Goal: Complete application form

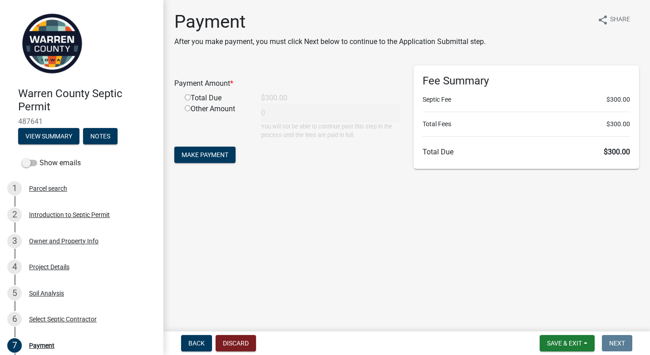
click at [191, 98] on div "Total Due" at bounding box center [216, 98] width 76 height 11
click at [187, 97] on input "radio" at bounding box center [188, 97] width 6 height 6
radio input "true"
type input "300"
click at [205, 156] on span "Make Payment" at bounding box center [205, 154] width 47 height 7
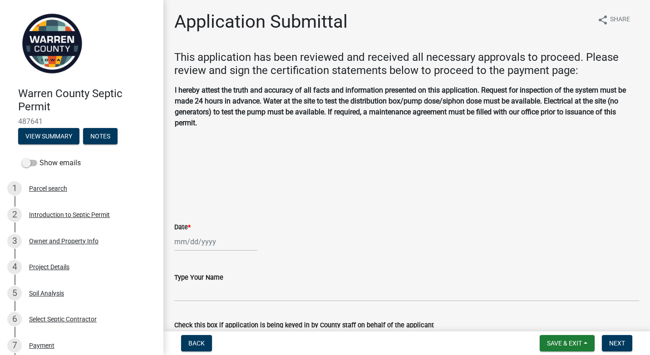
scroll to position [76, 0]
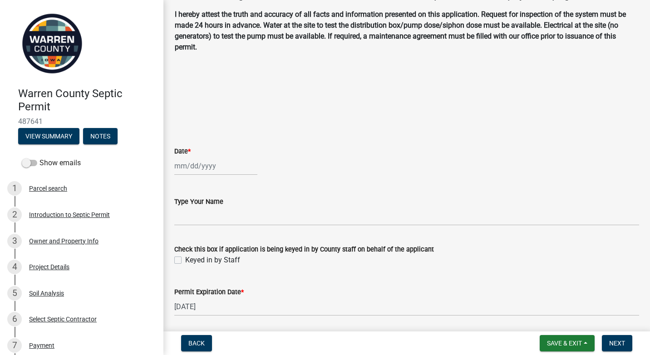
select select "10"
select select "2025"
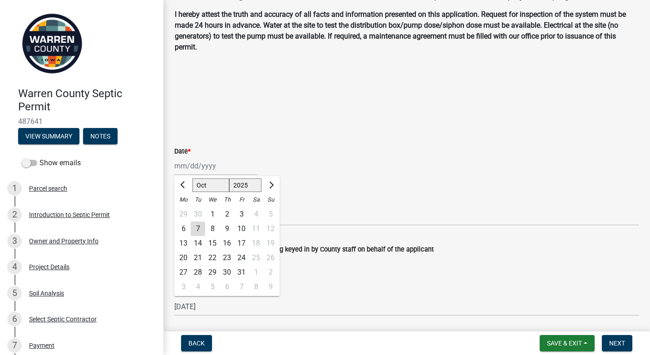
click at [220, 167] on div "[PERSON_NAME] Feb Mar Apr [PERSON_NAME][DATE] Oct Nov [DATE] 1526 1527 1528 152…" at bounding box center [215, 166] width 83 height 19
click at [203, 229] on div "7" at bounding box center [198, 228] width 15 height 15
type input "[DATE]"
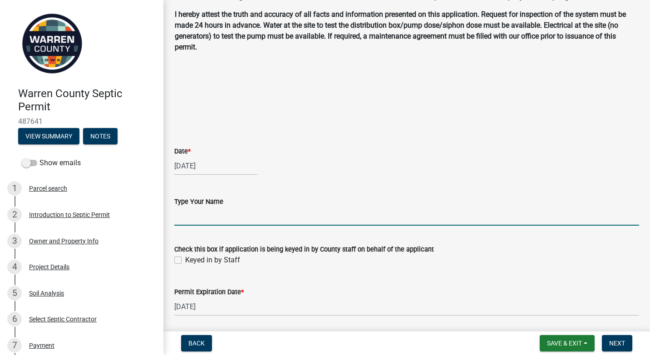
click at [207, 216] on input "Type Your Name" at bounding box center [406, 216] width 465 height 19
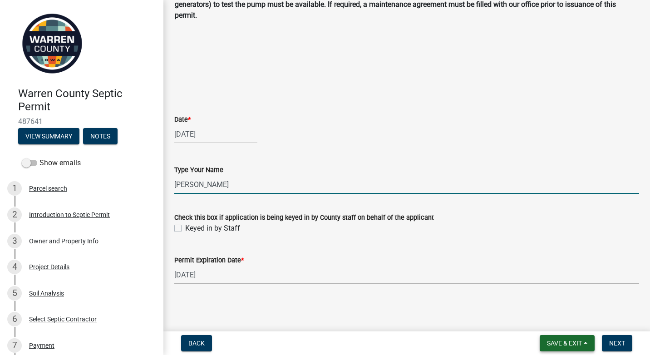
type input "[PERSON_NAME]"
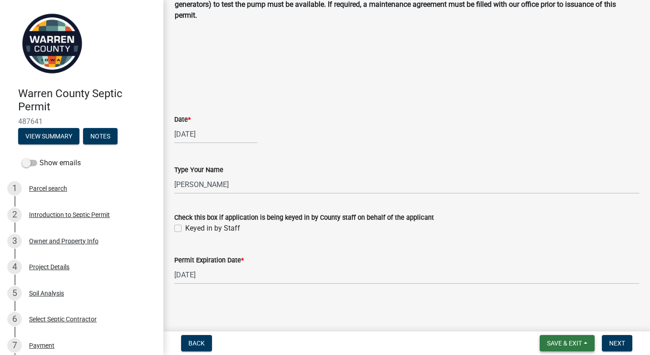
click at [553, 341] on span "Save & Exit" at bounding box center [564, 342] width 35 height 7
click at [537, 294] on button "Save" at bounding box center [558, 298] width 73 height 22
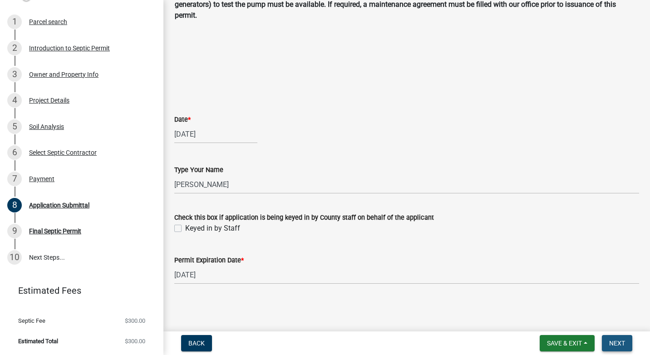
click at [615, 340] on span "Next" at bounding box center [617, 342] width 16 height 7
